Goal: Information Seeking & Learning: Find specific fact

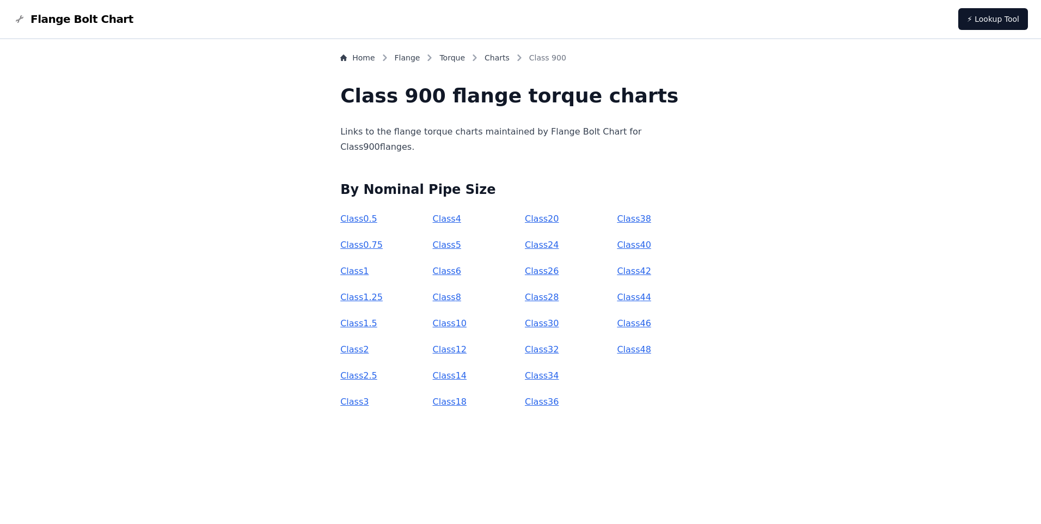
click at [377, 219] on link "Class 0.5" at bounding box center [358, 218] width 37 height 10
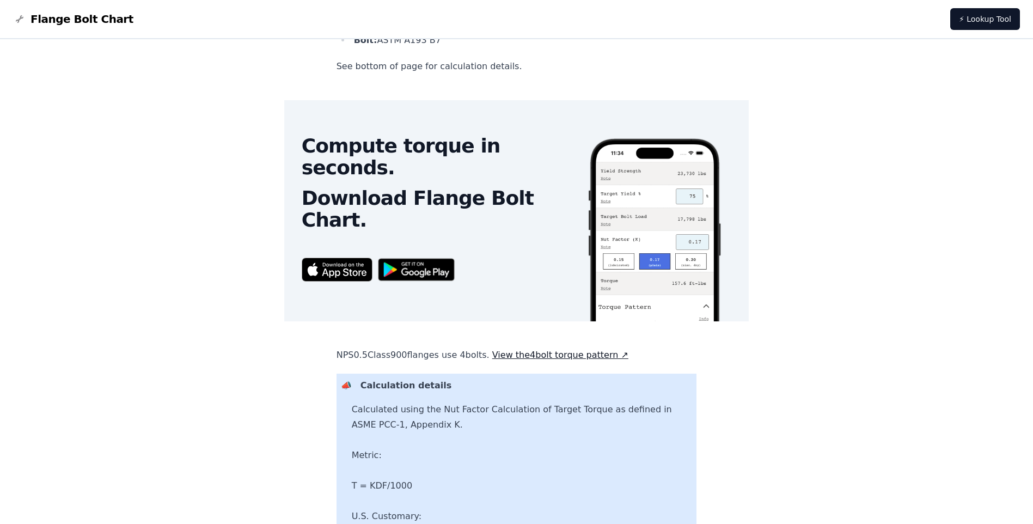
scroll to position [468, 0]
